Goal: Obtain resource: Download file/media

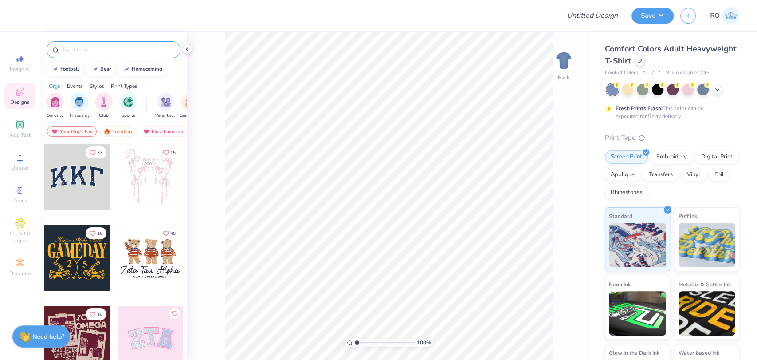
click at [100, 47] on input "text" at bounding box center [118, 49] width 114 height 9
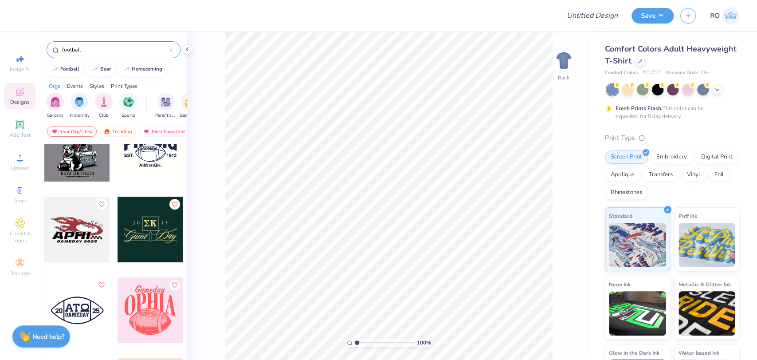
scroll to position [2563, 0]
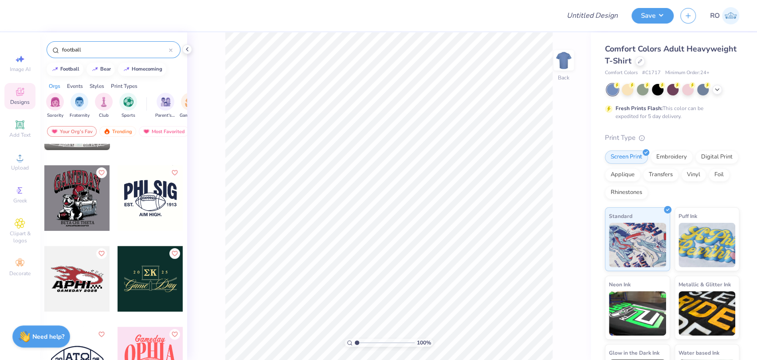
type input "football"
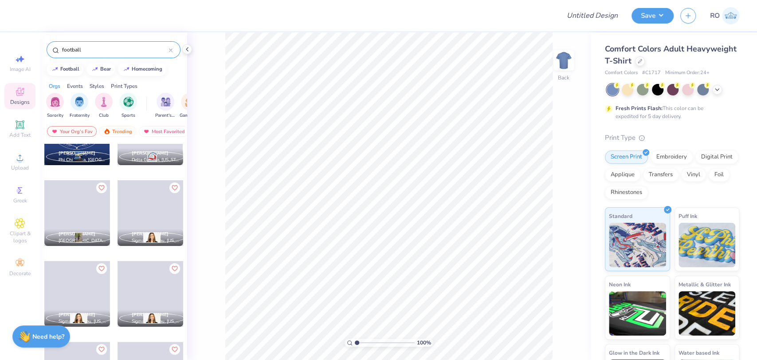
scroll to position [6917, 0]
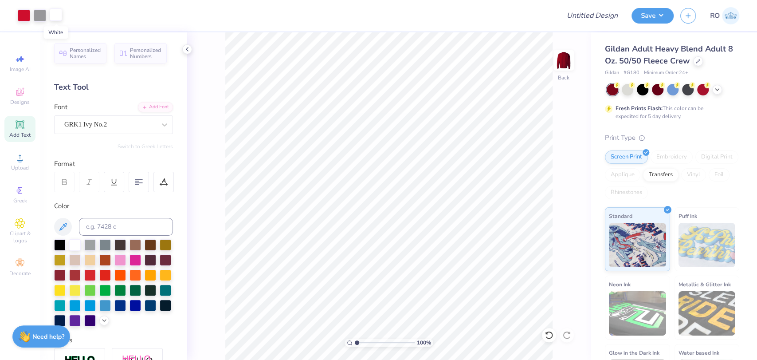
click at [56, 16] on div at bounding box center [56, 14] width 12 height 12
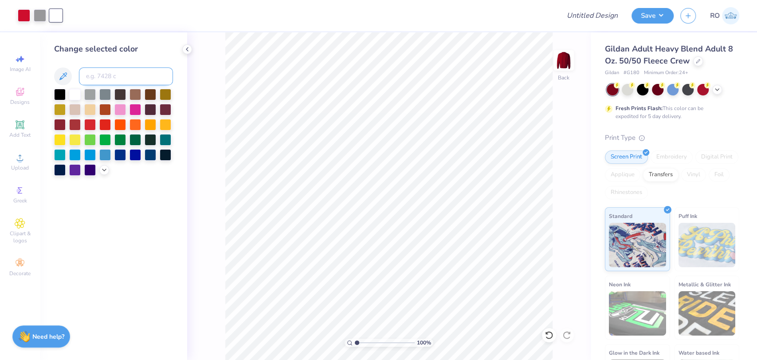
click at [98, 81] on input at bounding box center [126, 76] width 94 height 18
type input "3425"
click at [20, 18] on div at bounding box center [24, 14] width 12 height 12
click at [88, 74] on input at bounding box center [126, 76] width 94 height 18
type input "3425"
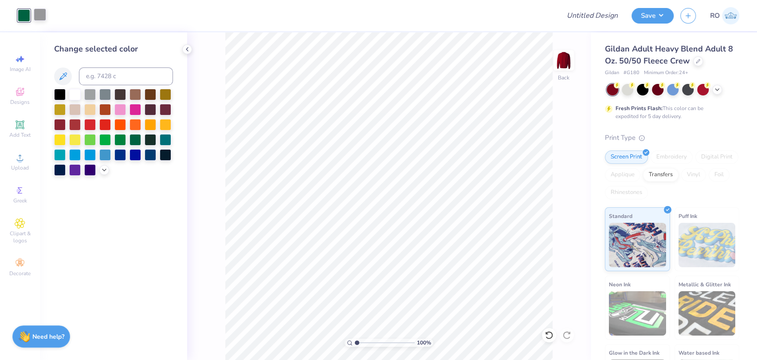
click at [35, 16] on div at bounding box center [40, 14] width 12 height 12
click at [96, 79] on input at bounding box center [126, 76] width 94 height 18
type input "1235"
type input "4.22"
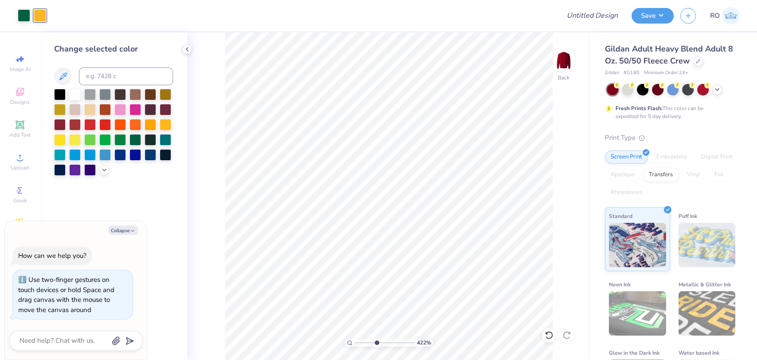
type textarea "x"
drag, startPoint x: 376, startPoint y: 344, endPoint x: 366, endPoint y: 340, distance: 10.5
type input "2.63"
click at [366, 340] on input "range" at bounding box center [385, 342] width 60 height 8
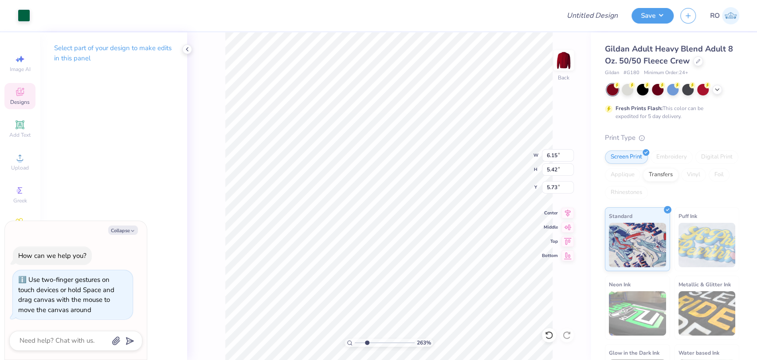
click at [221, 281] on div "263 % Back W 6.15 6.15 " H 5.42 5.42 " Y 5.73 5.73 " Center Middle Top Bottom" at bounding box center [389, 195] width 404 height 327
click at [23, 15] on div at bounding box center [24, 14] width 12 height 12
type textarea "x"
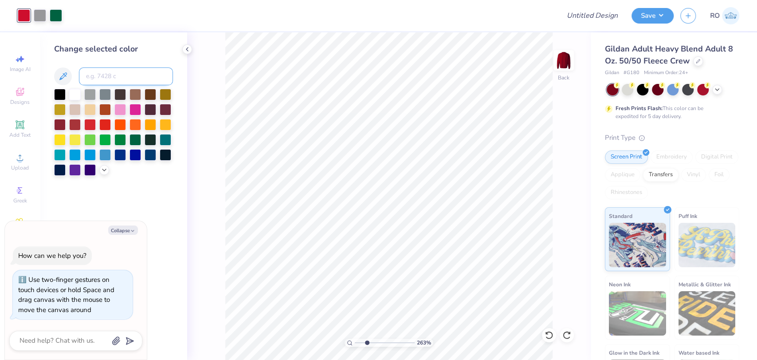
click at [115, 71] on input at bounding box center [126, 76] width 94 height 18
type input "1235"
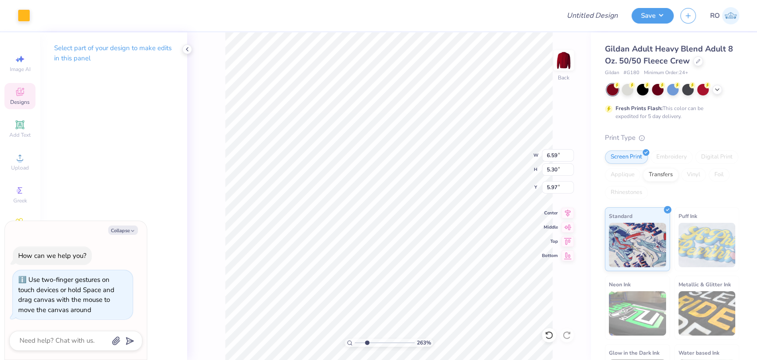
type textarea "x"
type input "5.54"
type textarea "x"
type input "5.97"
click at [25, 16] on div at bounding box center [24, 14] width 12 height 12
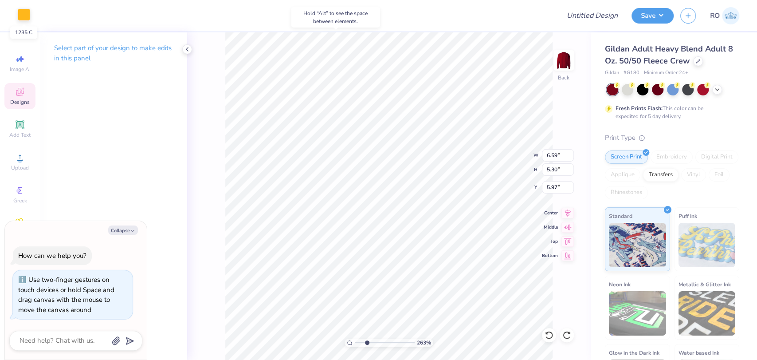
type textarea "x"
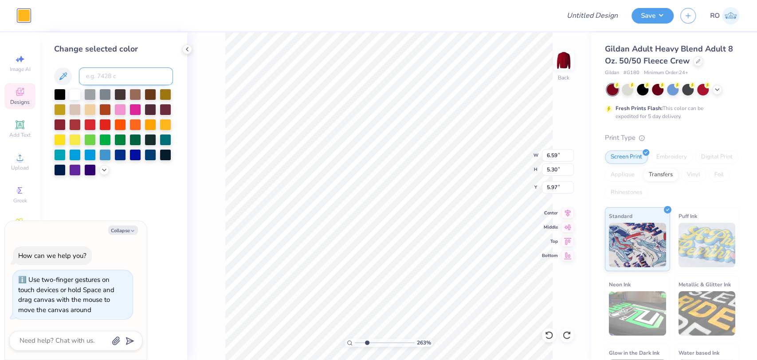
click at [95, 79] on input at bounding box center [126, 76] width 94 height 18
type input "3425"
type textarea "x"
type input "6.31"
type input "5.49"
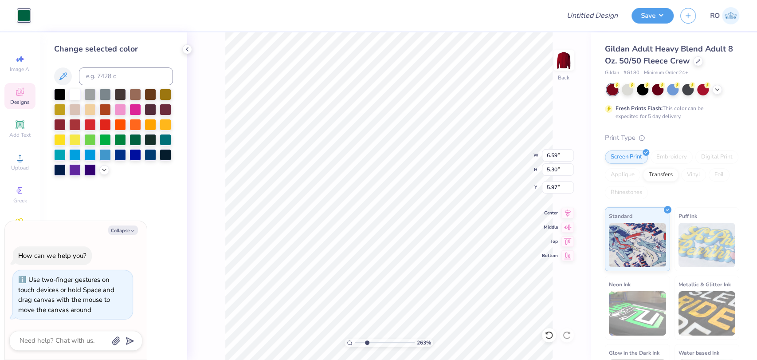
type input "5.75"
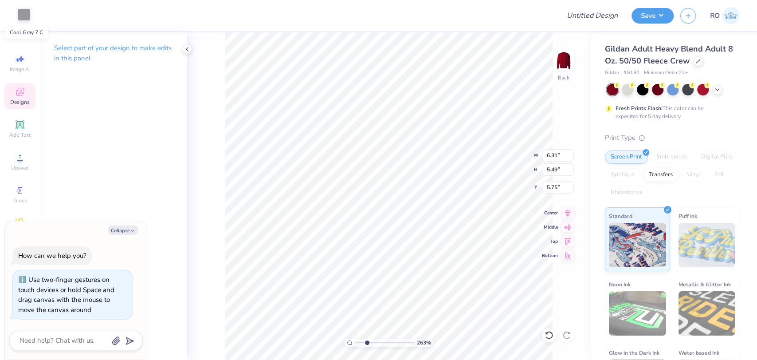
click at [25, 19] on div at bounding box center [24, 14] width 12 height 12
type textarea "x"
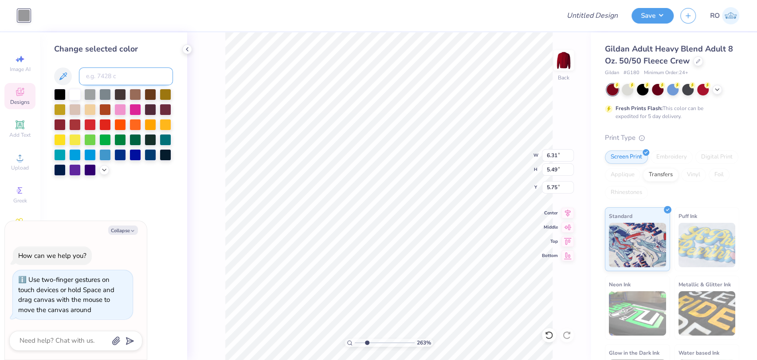
click at [101, 72] on input at bounding box center [126, 76] width 94 height 18
type input "3425"
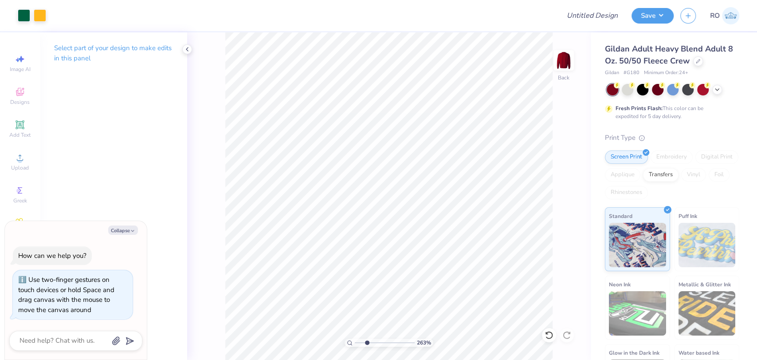
type textarea "x"
type input "1.34983670220008"
type textarea "x"
type input "1.34983670220008"
type textarea "x"
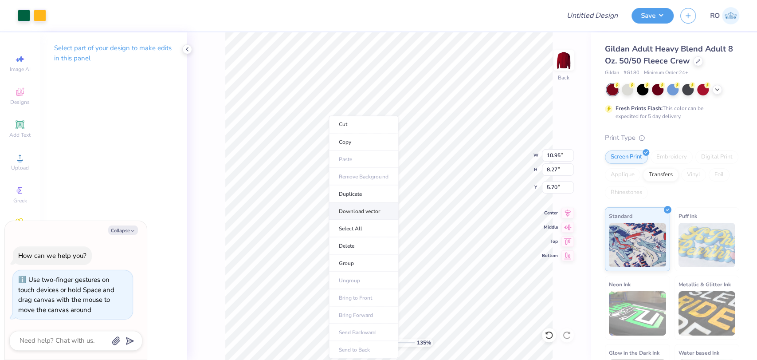
click at [361, 205] on li "Download vector" at bounding box center [364, 210] width 70 height 17
type input "1.34983670220008"
type textarea "x"
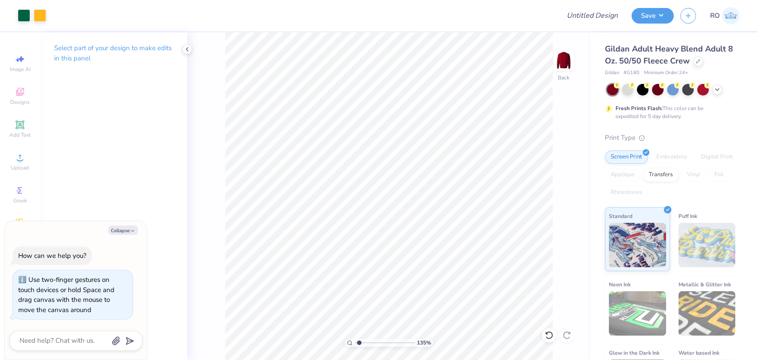
type input "1.34983670220008"
type textarea "x"
type input "1.34983670220008"
type textarea "x"
type input "3.28483773064536"
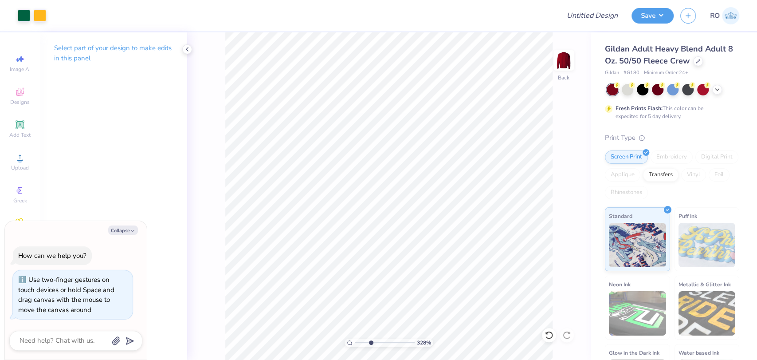
type textarea "x"
type input "3.28483773064536"
type textarea "x"
type input "3.28483773064536"
type textarea "x"
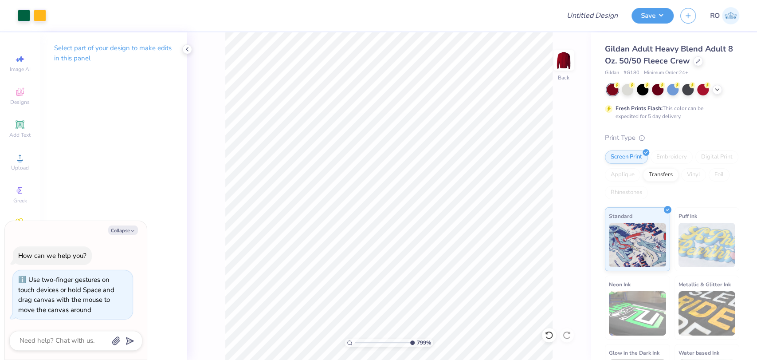
type input "10"
type textarea "x"
type input "5.94"
type textarea "x"
type input "6.31"
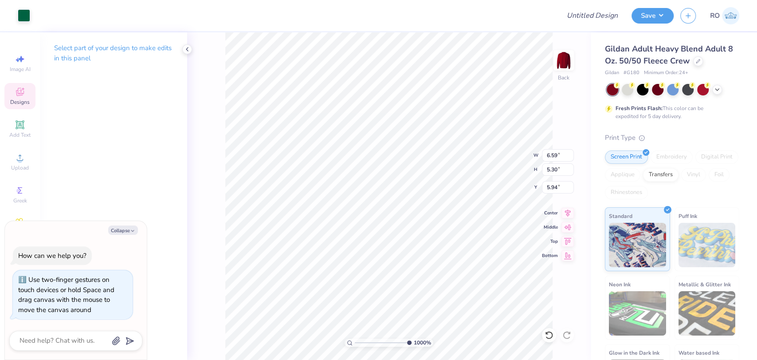
type input "5.49"
type input "5.75"
type textarea "x"
type input "10.95"
type input "8.27"
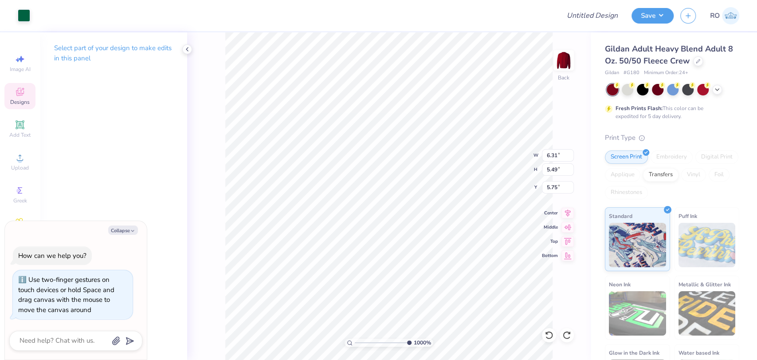
type input "5.70"
type textarea "x"
type input "5.94"
type textarea "x"
type input "1.68863047956709"
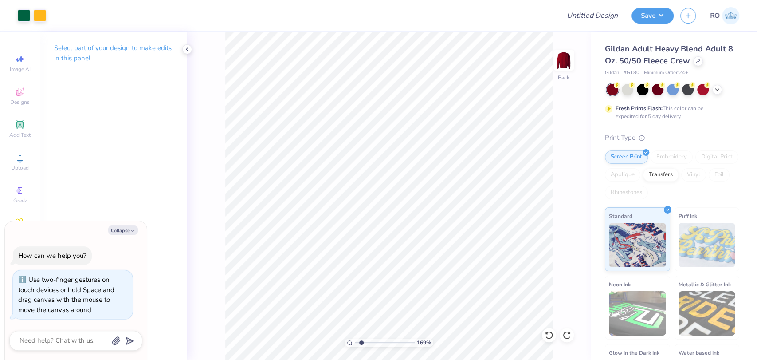
type textarea "x"
type input "1.68863047956709"
type textarea "x"
type input "1.68863047956709"
type textarea "x"
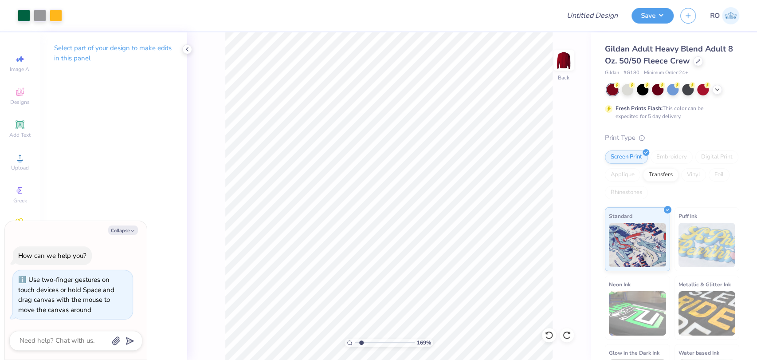
type input "1.68863047956709"
type textarea "x"
type input "1.68863047956709"
type textarea "x"
type input "1.68863047956709"
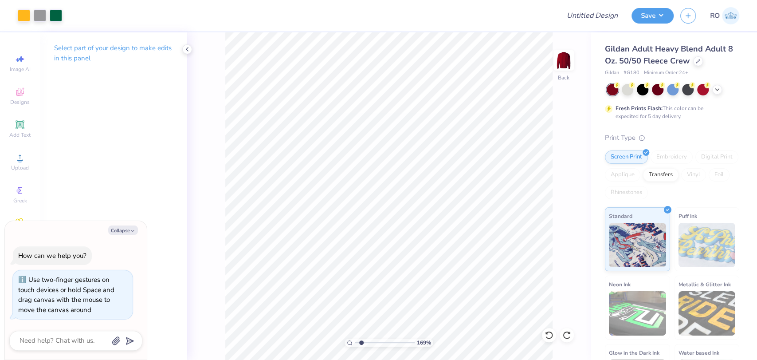
type textarea "x"
type input "1.68863047956709"
type textarea "x"
type input "1.68863047956709"
type textarea "x"
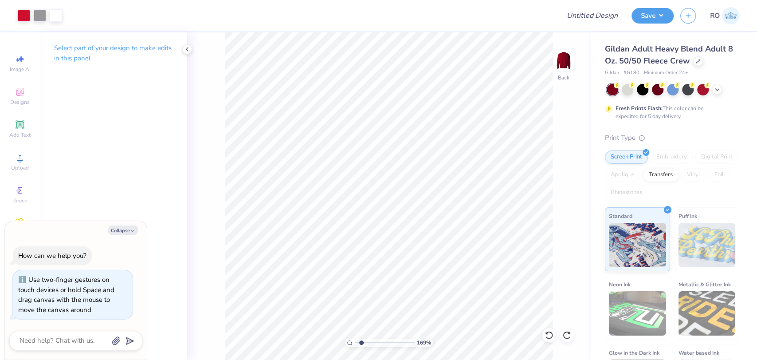
type input "1.68863047956709"
type textarea "x"
type input "1.68863047956709"
type textarea "x"
type input "1.68863047956709"
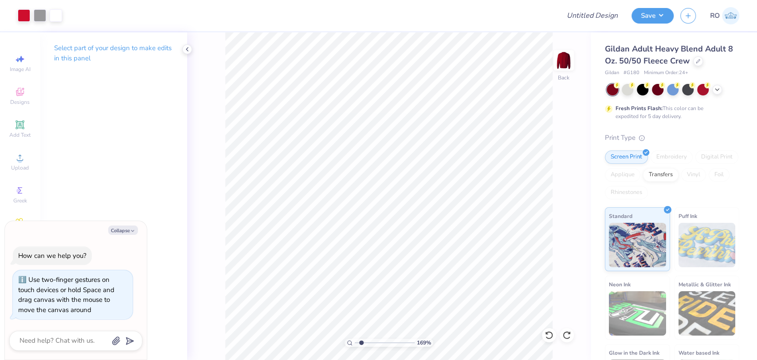
type textarea "x"
type input "10"
type textarea "x"
type input "5.13245894372653"
type textarea "x"
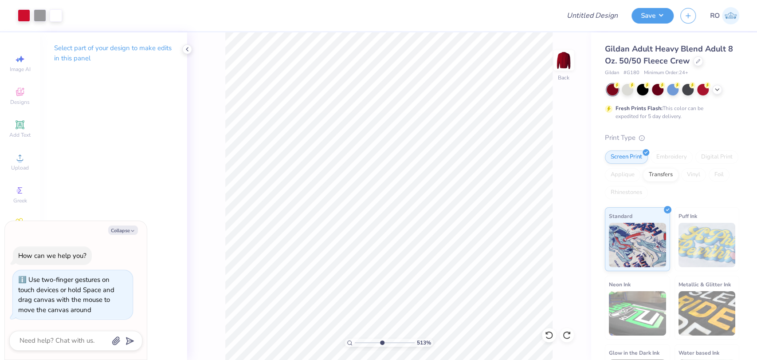
type input "5.13245894372653"
type textarea "x"
type input "5.13245894372653"
type textarea "x"
type input "5.13245894372653"
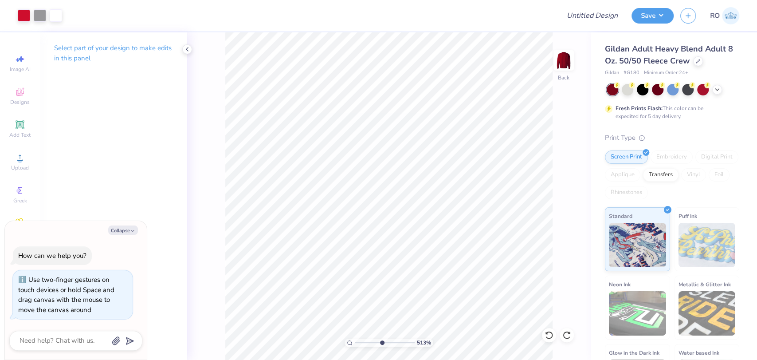
type textarea "x"
type input "5.13245894372653"
type textarea "x"
type input "5.13245894372653"
type textarea "x"
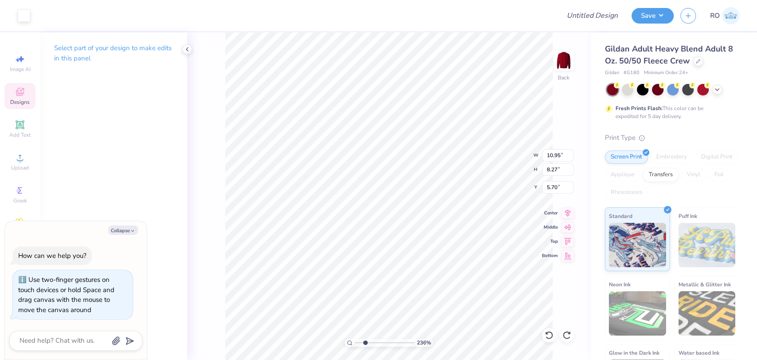
type input "2.35706675243562"
type textarea "x"
type input "2.35706675243562"
type textarea "x"
type input "2.35706675243562"
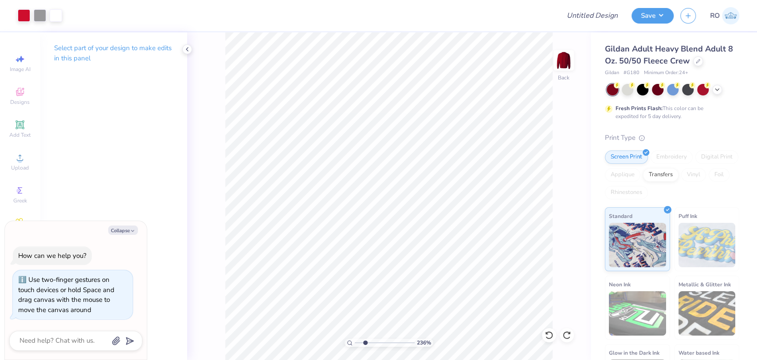
type textarea "x"
type input "5.13245894372654"
type textarea "x"
type input "5.13245894372654"
type textarea "x"
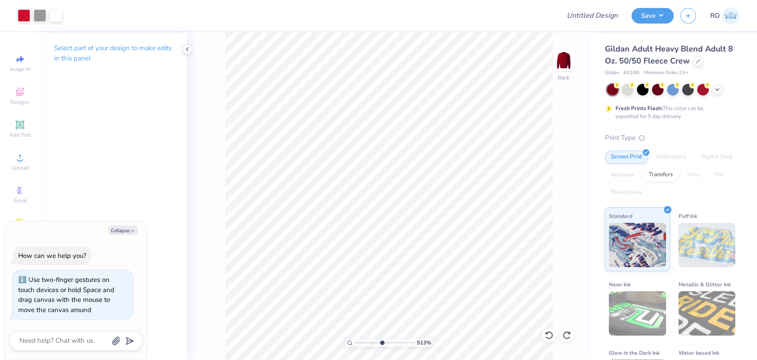
type input "5.13245894372654"
type textarea "x"
type input "5.13245894372654"
type textarea "x"
type input "5.13245894372654"
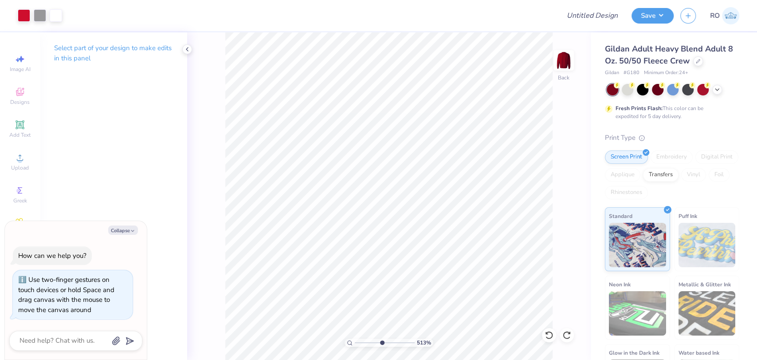
type textarea "x"
type input "5.13245894372654"
type textarea "x"
type input "3.29010031659605"
type textarea "x"
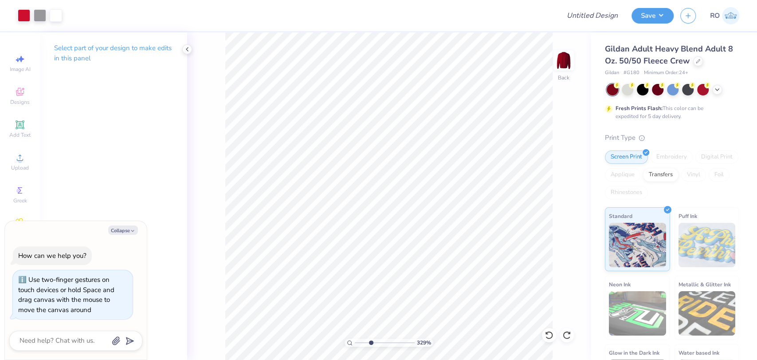
type input "3.29010031659605"
type textarea "x"
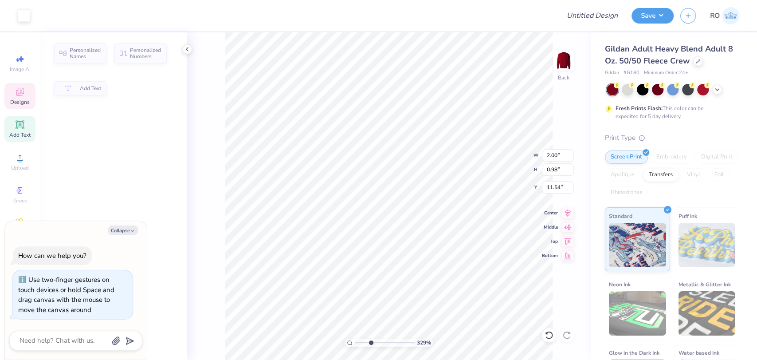
type input "3.29010031659605"
type textarea "x"
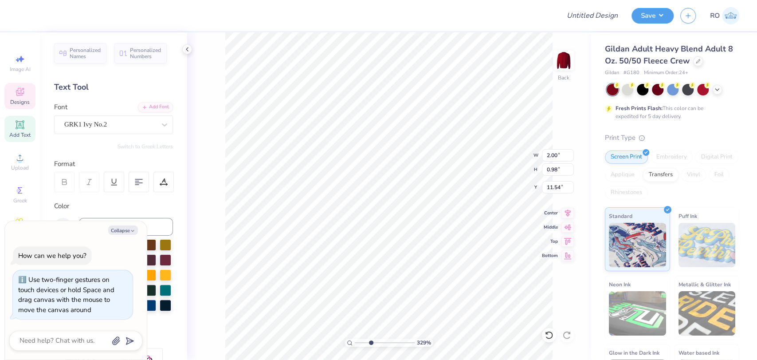
type input "3.29010031659605"
type textarea "x"
type input "3.29010031659605"
type textarea "x"
type input "8.00648377685097"
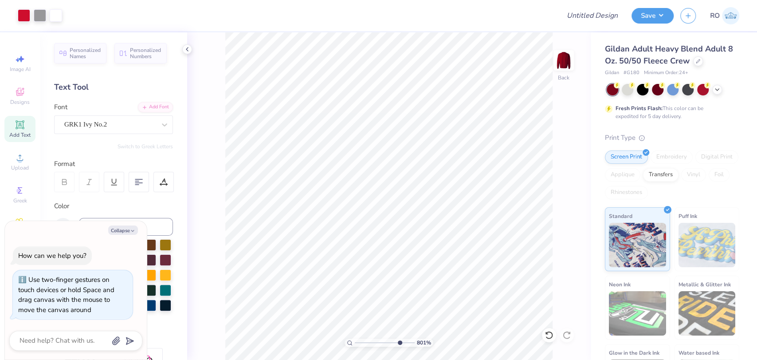
type textarea "x"
type input "8.00648377685097"
type textarea "x"
type input "8.00648377685097"
type textarea "x"
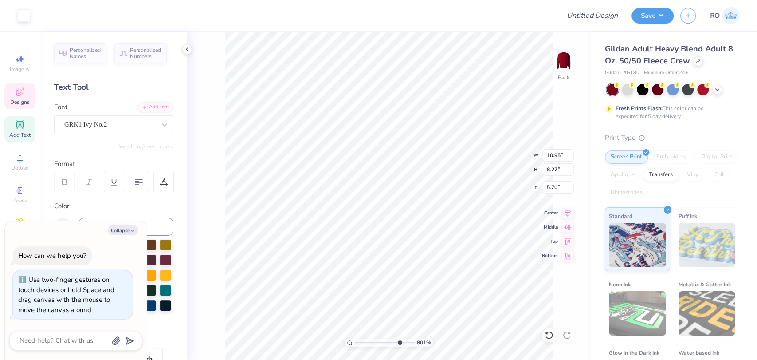
type input "8.00648377685097"
type textarea "x"
type input "8.00648377685097"
type textarea "x"
type input "8.00648377685097"
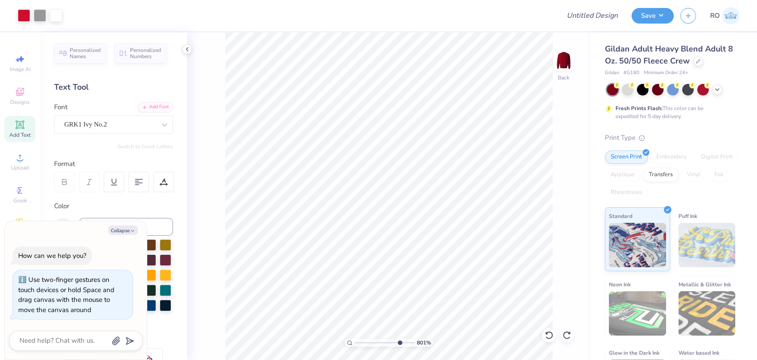
type textarea "x"
type input "8.00648377685097"
type textarea "x"
type input "8.00648377685097"
type textarea "x"
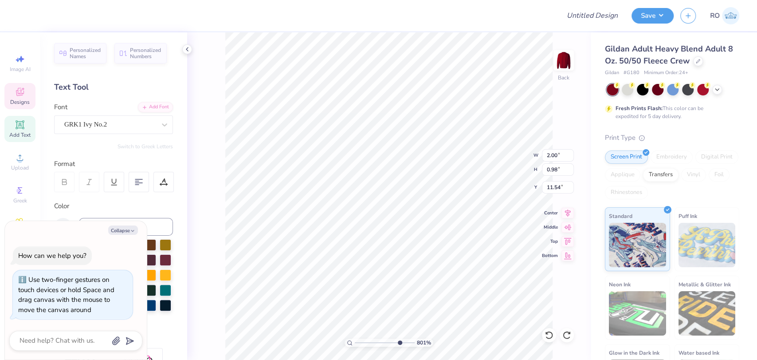
type input "8.00648377685097"
type textarea "x"
type input "8.00648377685097"
type textarea "x"
type input "8.00648377685097"
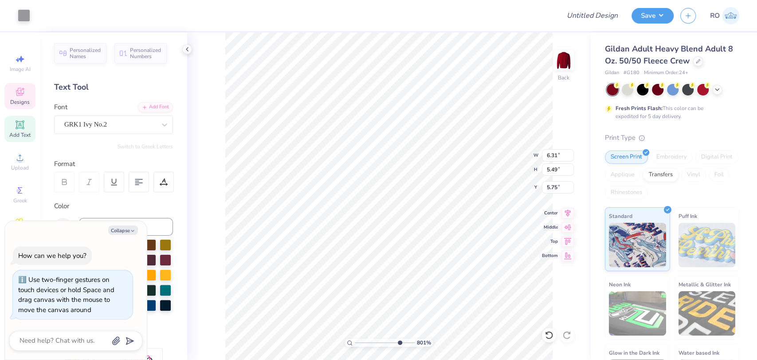
type textarea "x"
type input "8.00648377685097"
type textarea "x"
type input "8.00648377685097"
type textarea "x"
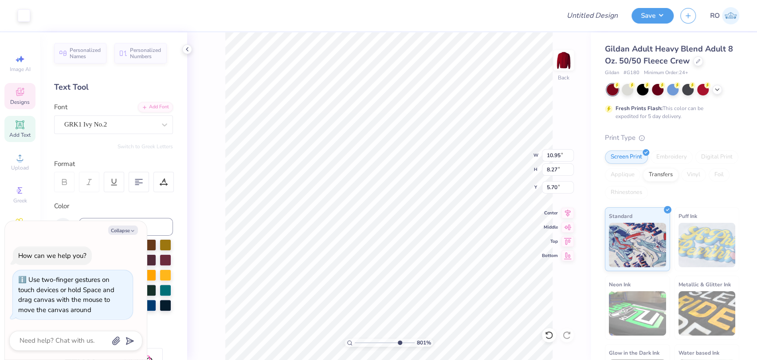
type input "8.00648377685097"
type textarea "x"
type input "8.00648377685097"
type textarea "x"
type input "2.10907874996188"
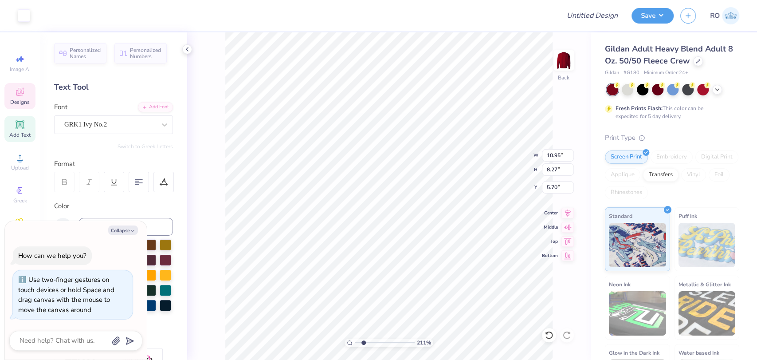
type textarea "x"
type input "2.10907874996188"
type textarea "x"
type input "2.10907874996188"
type textarea "x"
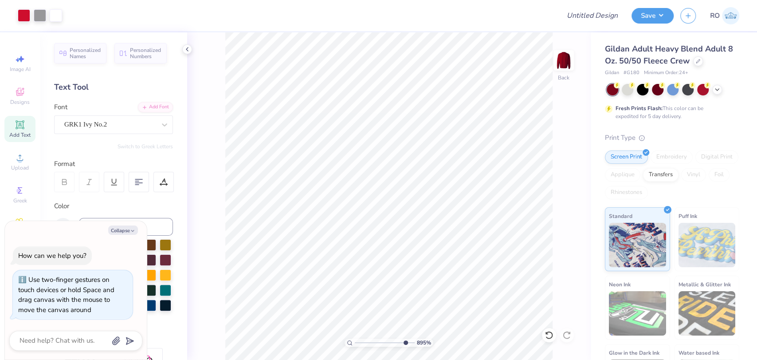
type input "10"
type textarea "x"
type input "5.73593960619884"
type textarea "x"
type input "5.73593960619884"
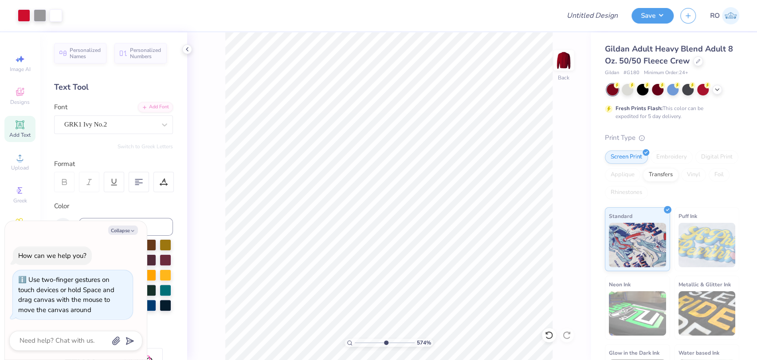
type textarea "x"
type input "2.35706675243562"
type textarea "x"
type input "2.35706675243562"
type textarea "x"
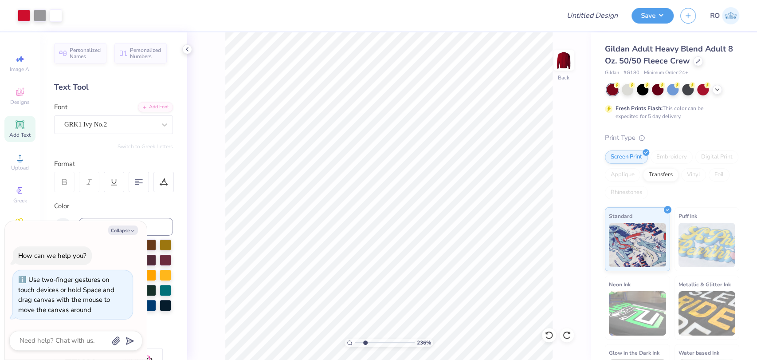
type input "2.35706675243562"
type textarea "x"
type input "2.35706675243562"
type textarea "x"
type input "2.35706675243562"
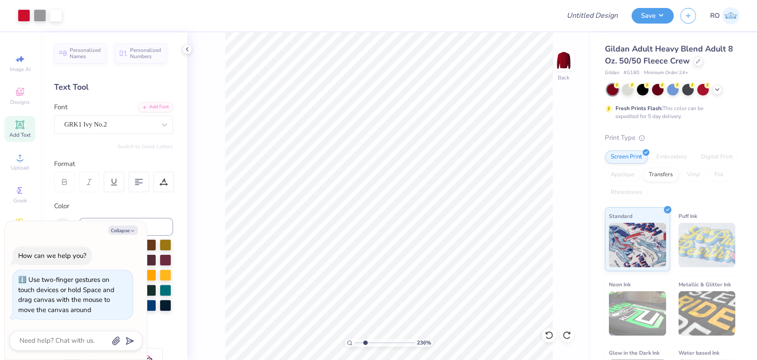
type textarea "x"
type input "2.35706675243562"
type textarea "x"
type input "2.35706675243562"
type textarea "x"
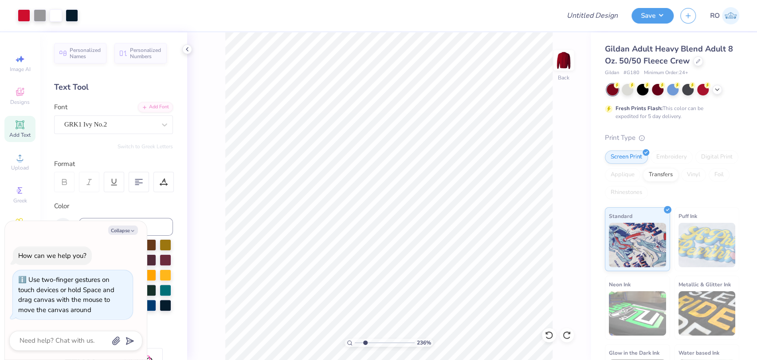
type input "2.35706675243562"
type textarea "x"
type input "2.35706675243562"
type textarea "x"
type input "2.35706675243562"
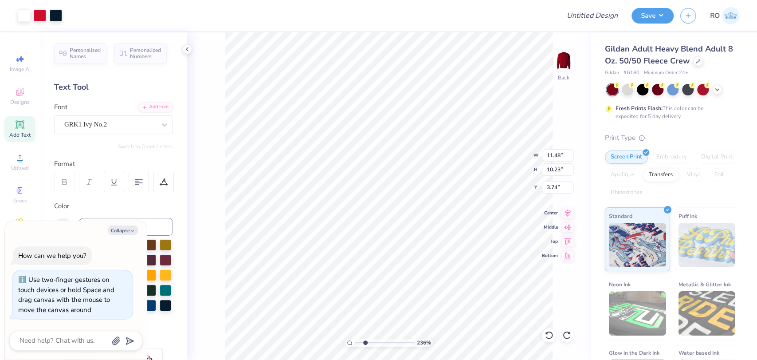
type textarea "x"
type input "2.35706675243562"
type textarea "x"
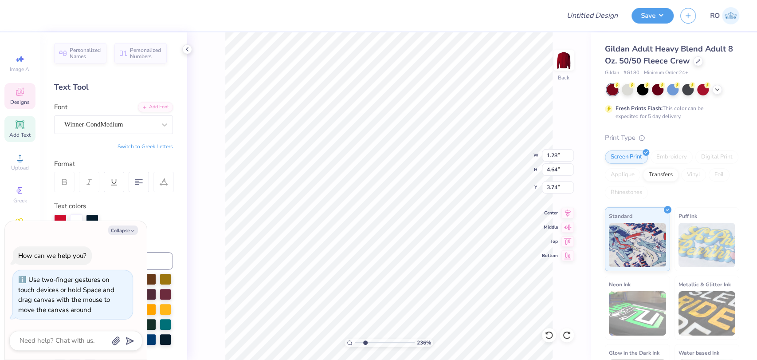
type input "2.35706675243562"
type textarea "x"
type input "2.35706675243562"
type textarea "x"
type input "2.35706675243562"
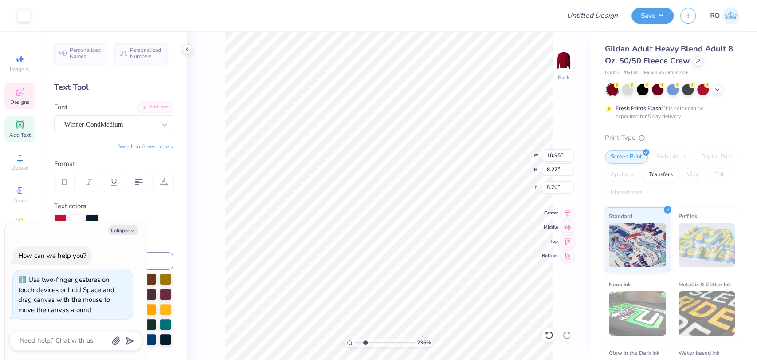
type textarea "x"
type input "2.35706675243562"
type textarea "x"
type input "2.35706675243562"
type textarea "x"
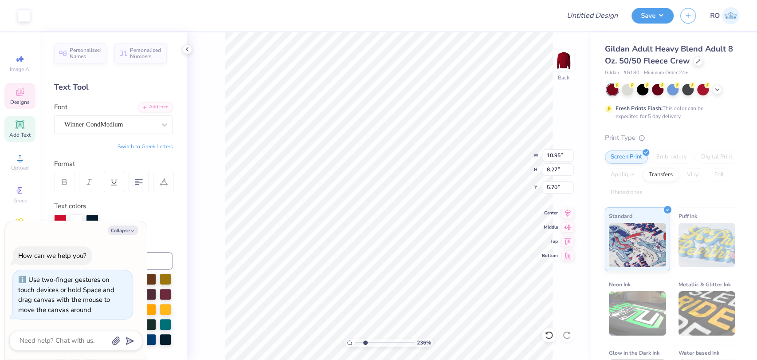
type input "2.35706675243562"
type textarea "x"
type input "2.35706675243562"
type textarea "x"
type input "2.35706675243562"
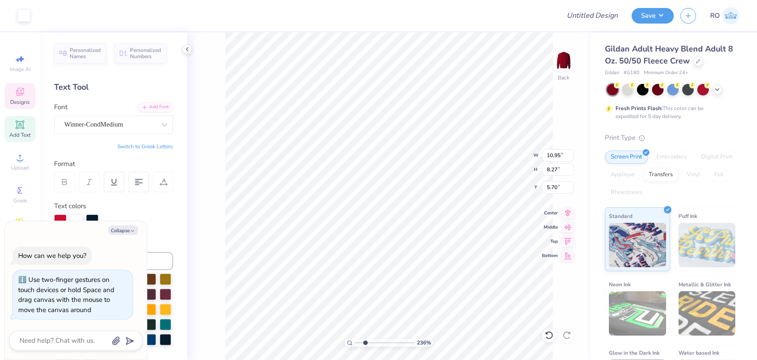
type textarea "x"
type input "2.35706675243562"
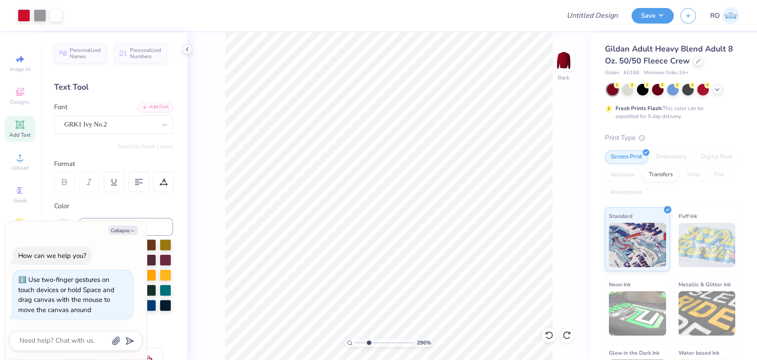
drag, startPoint x: 386, startPoint y: 342, endPoint x: 369, endPoint y: 338, distance: 17.9
click at [369, 338] on input "range" at bounding box center [385, 342] width 60 height 8
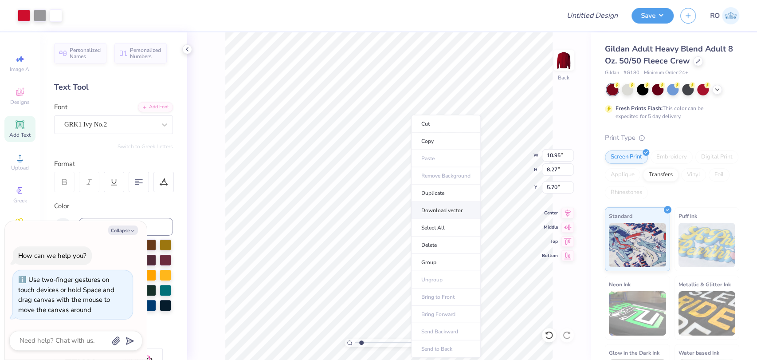
click at [457, 206] on li "Download vector" at bounding box center [446, 210] width 70 height 17
